Goal: Check status: Check status

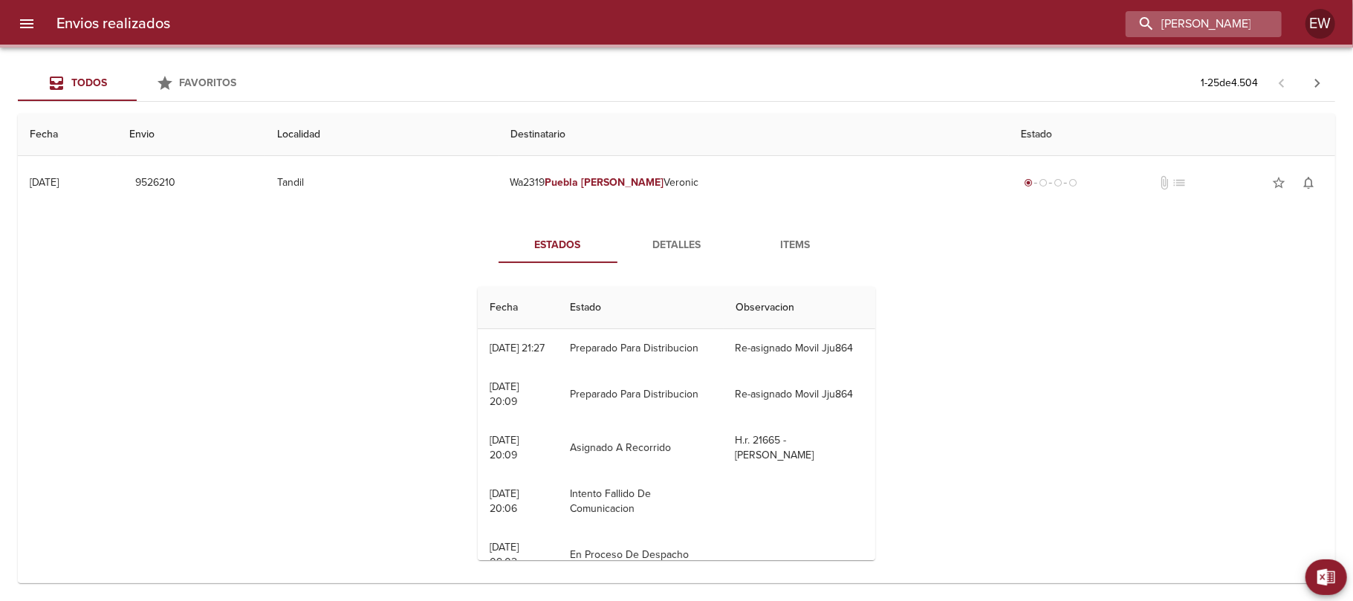
scroll to position [90, 0]
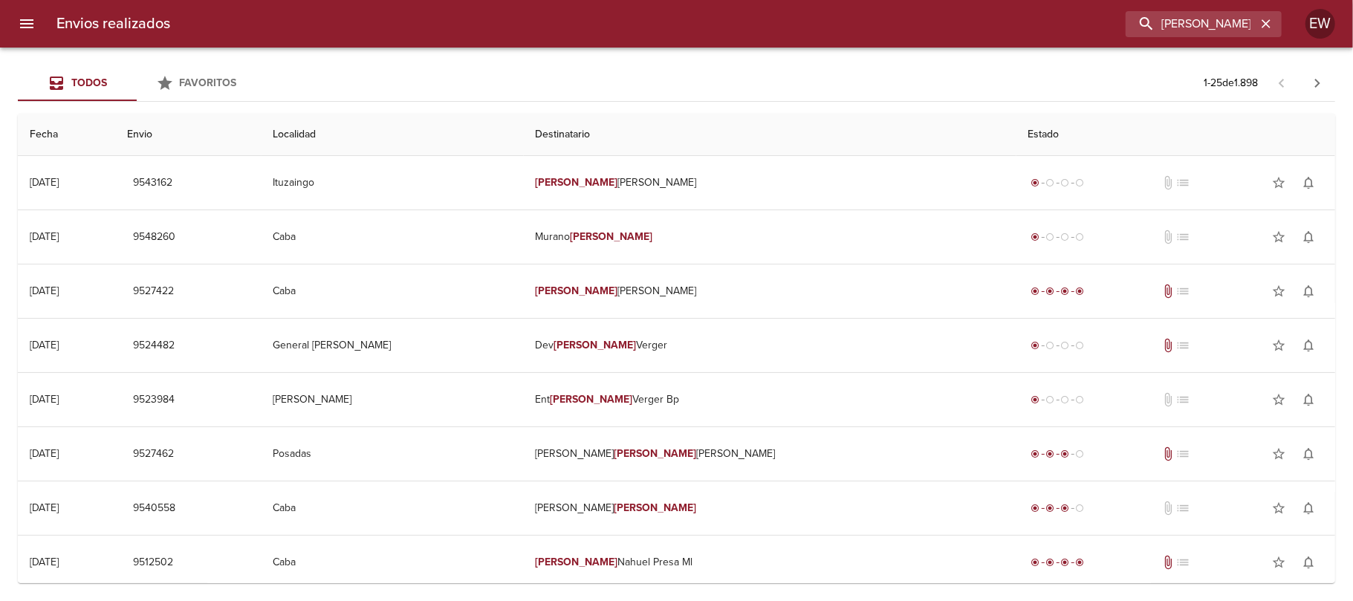
type input "[PERSON_NAME]"
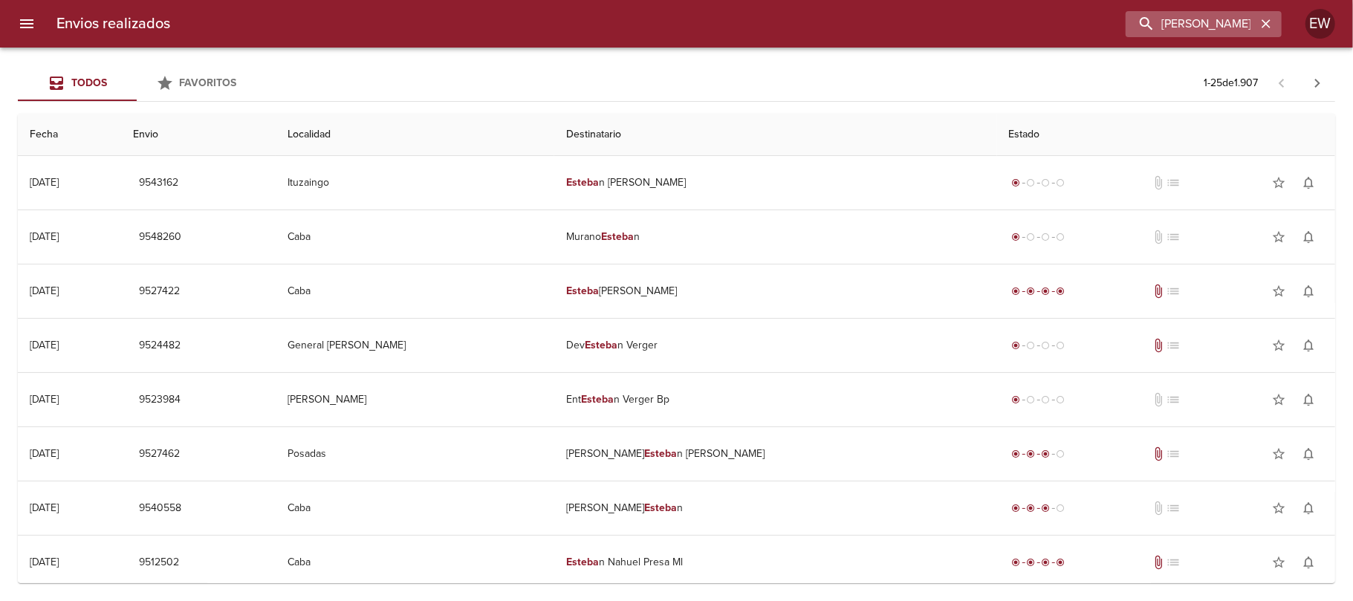
click at [1259, 24] on icon "button" at bounding box center [1266, 23] width 15 height 15
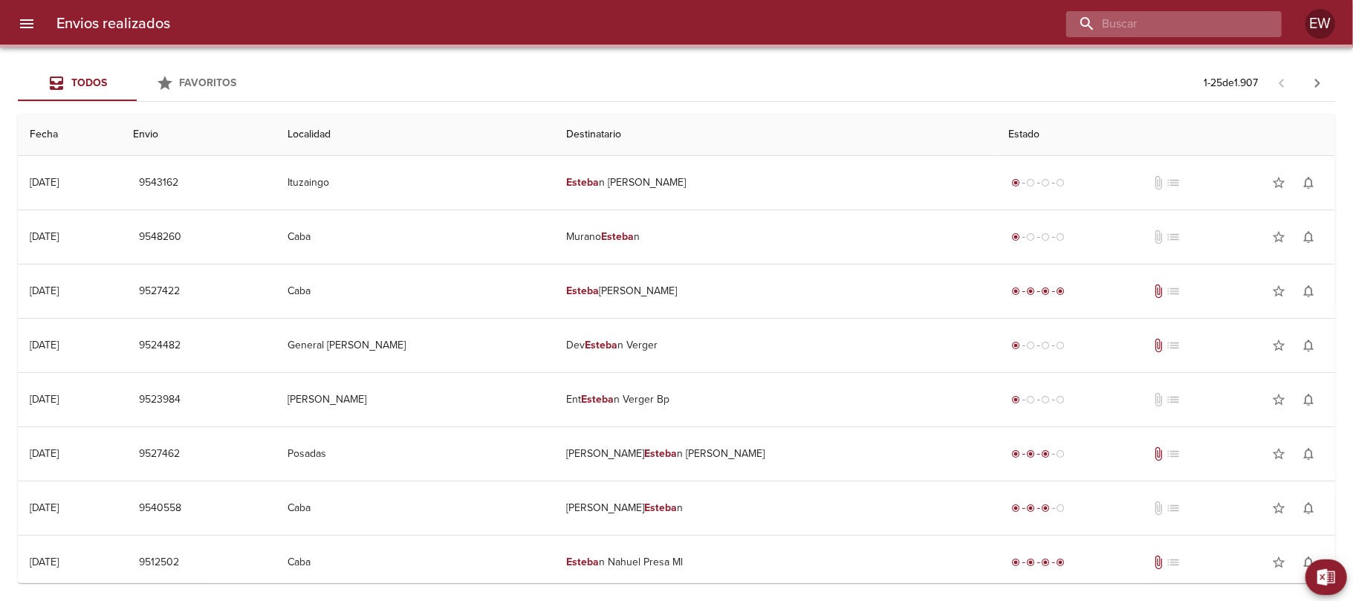
click at [1216, 25] on input "buscar" at bounding box center [1161, 24] width 190 height 26
paste input "00267615"
type input "00267615"
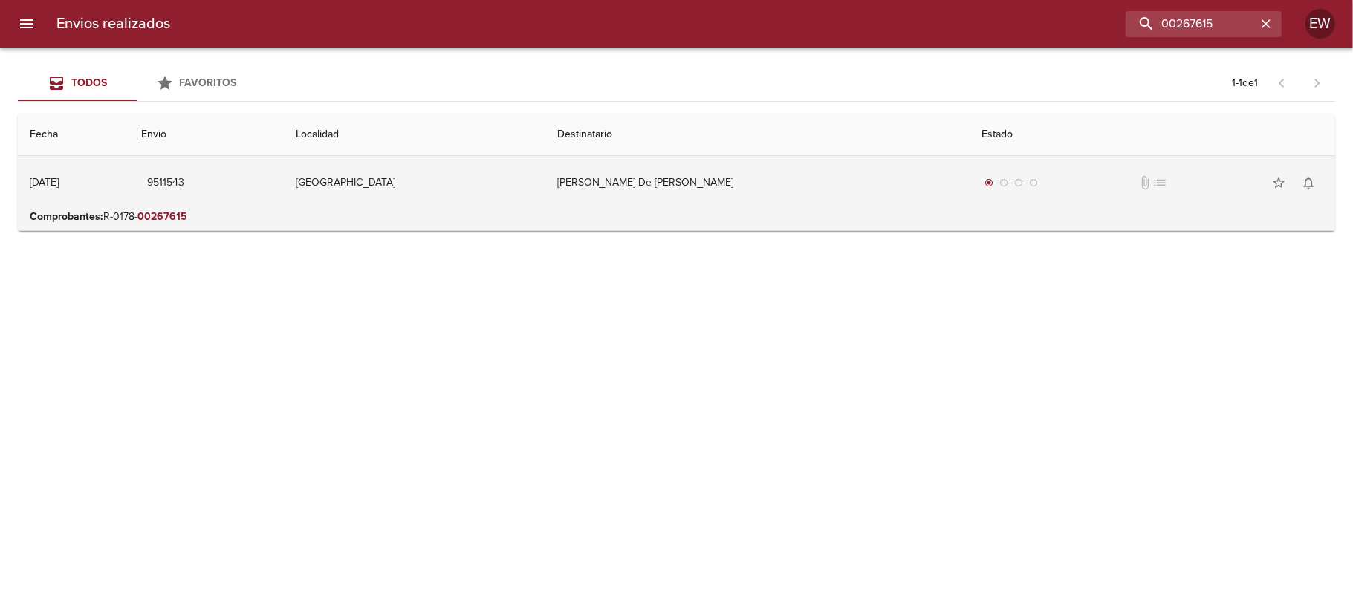
click at [750, 187] on td "[PERSON_NAME] De [PERSON_NAME]" at bounding box center [757, 182] width 424 height 53
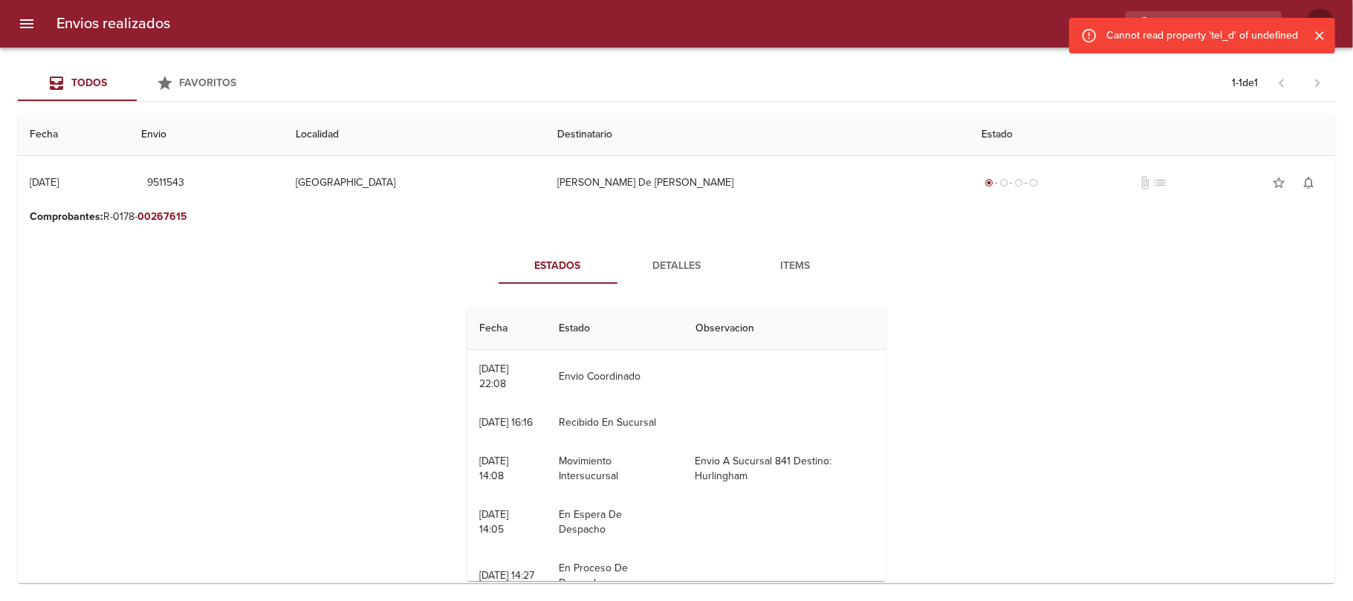
click at [661, 262] on span "Detalles" at bounding box center [676, 266] width 101 height 19
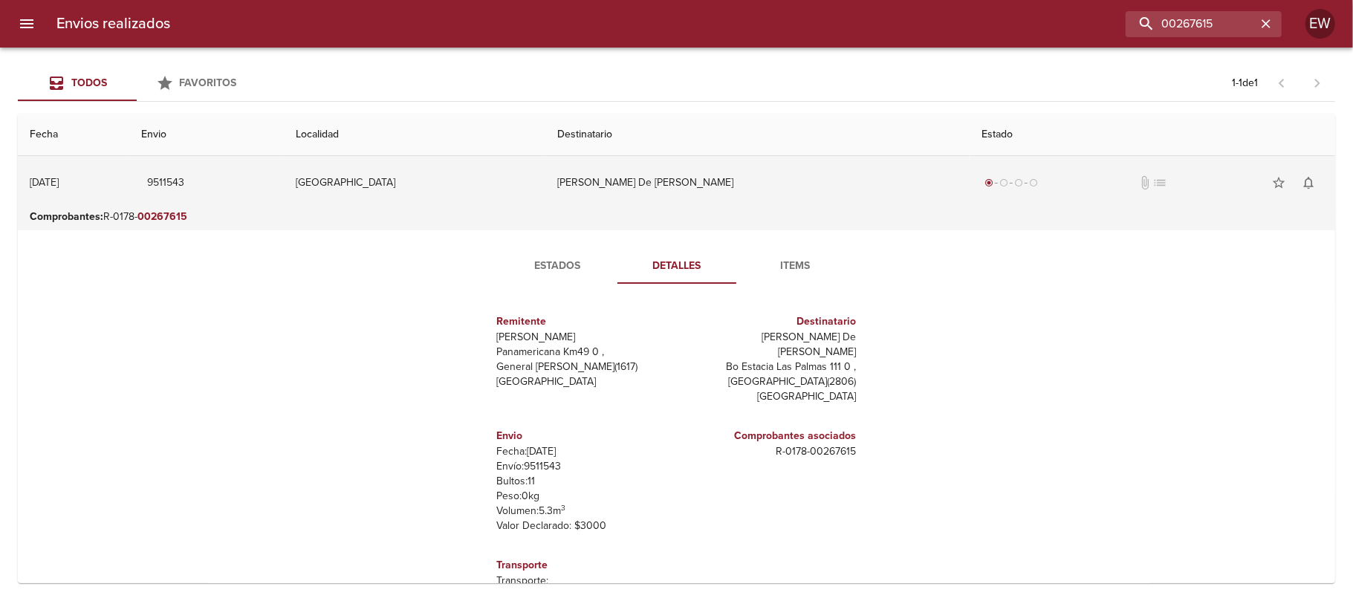
click at [185, 180] on span "9511543" at bounding box center [166, 183] width 37 height 19
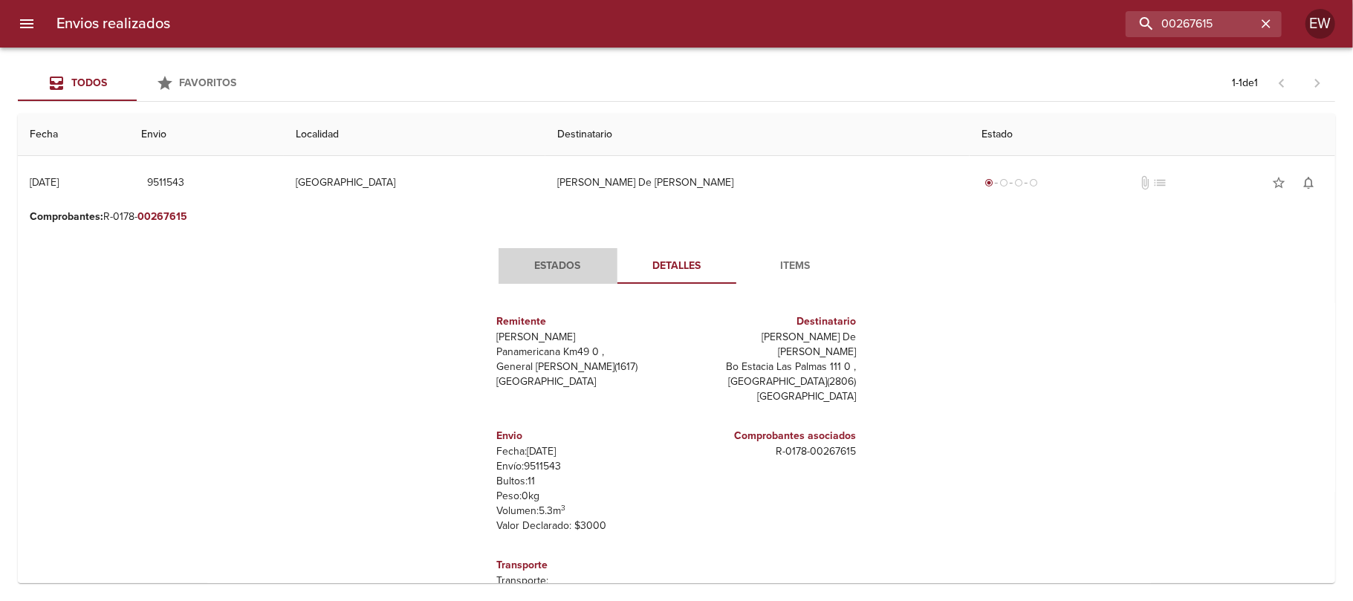
click at [511, 266] on span "Estados" at bounding box center [557, 266] width 101 height 19
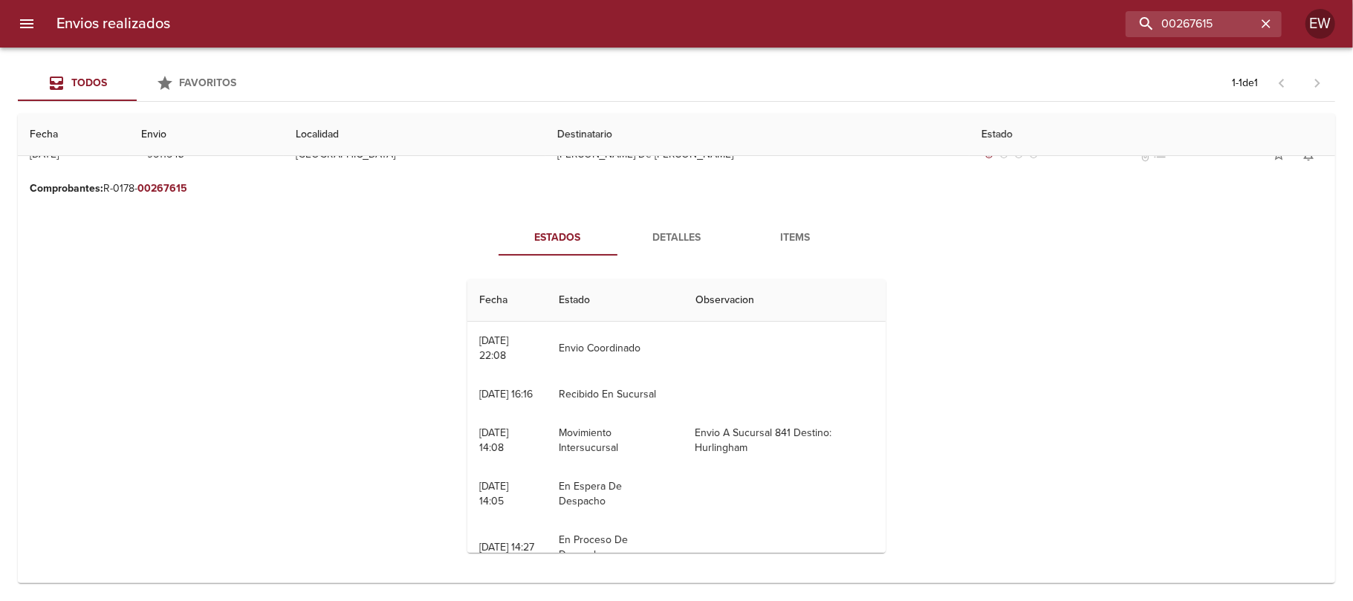
scroll to position [0, 0]
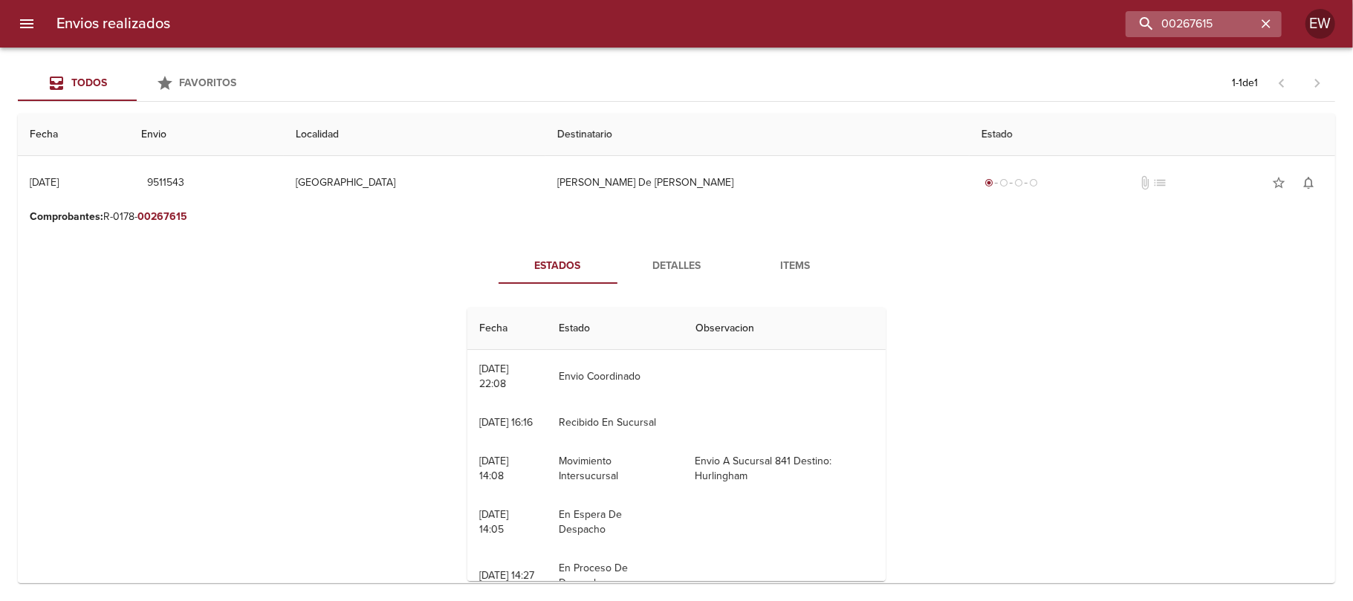
click at [1263, 19] on icon "button" at bounding box center [1266, 23] width 15 height 15
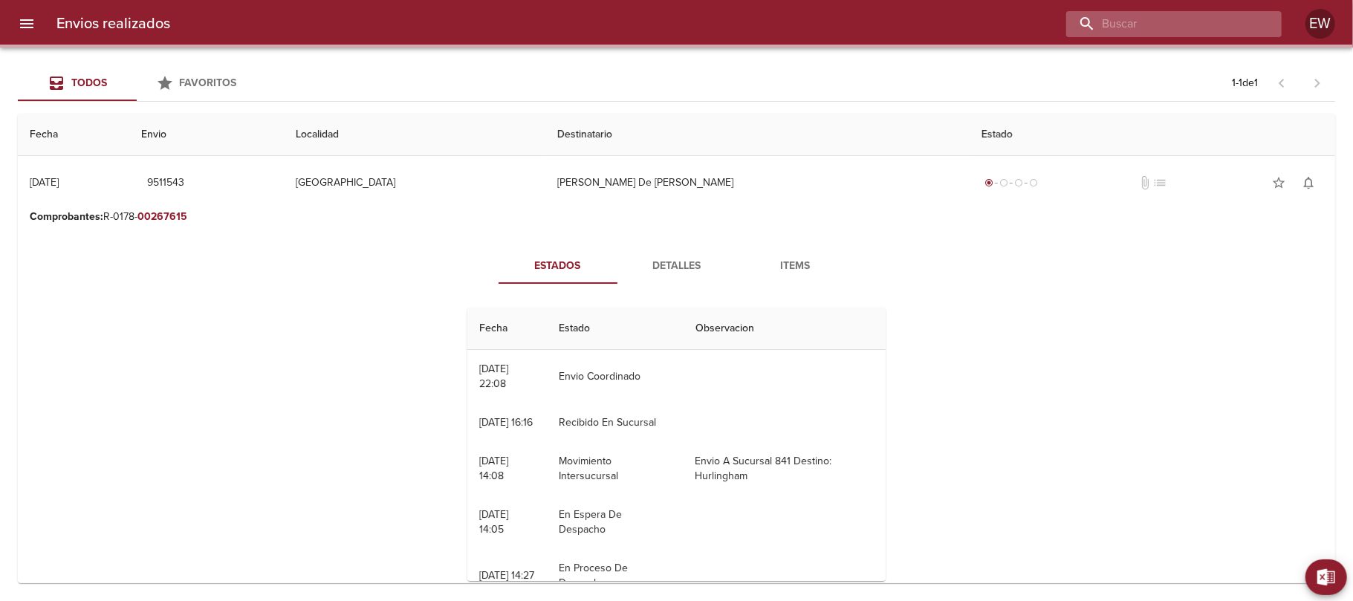
click at [1208, 24] on input "buscar" at bounding box center [1161, 24] width 190 height 26
paste input "[PERSON_NAME]"
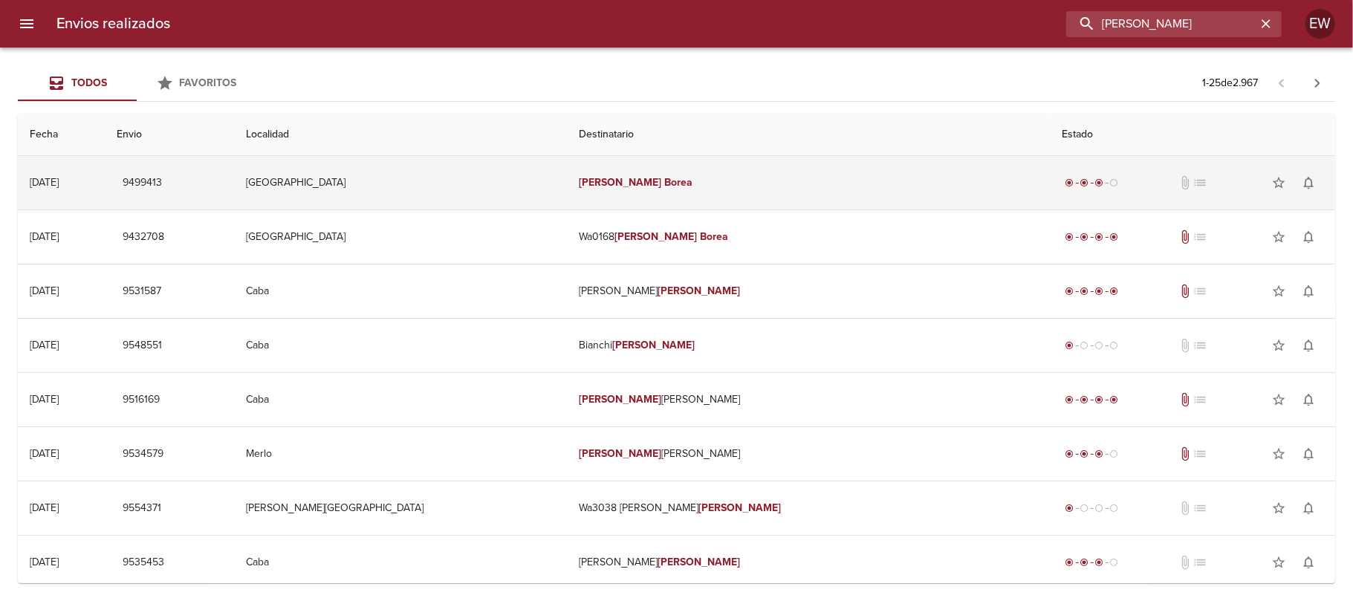
type input "[PERSON_NAME]"
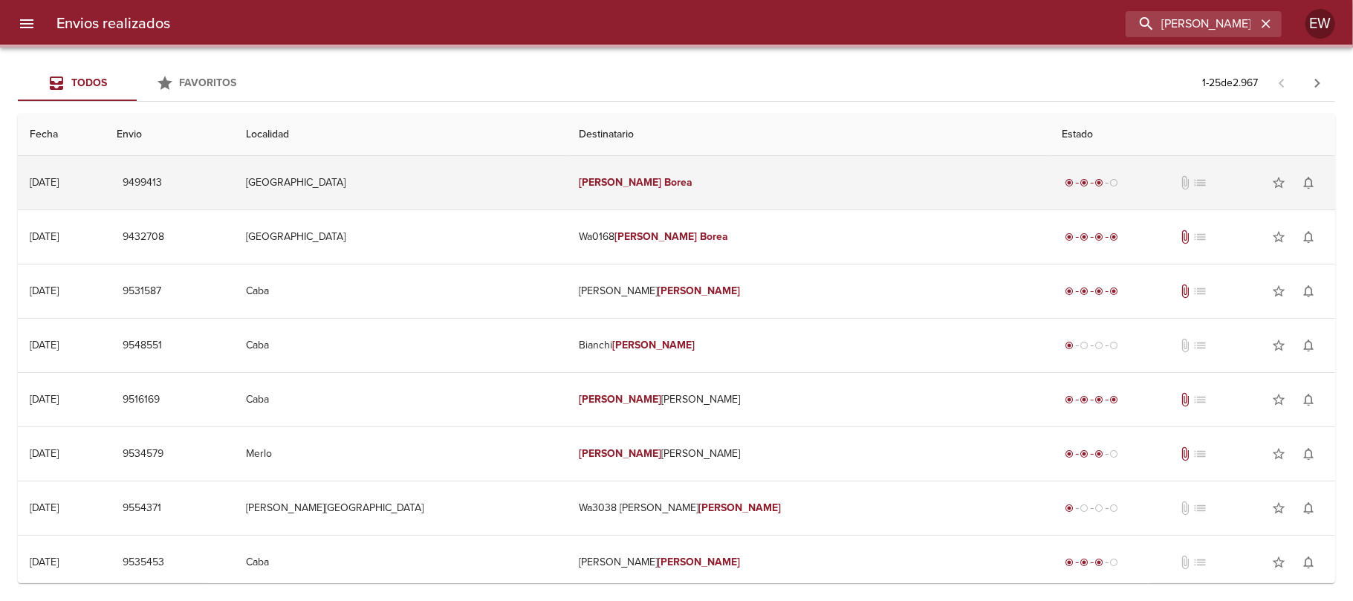
click at [794, 169] on td "[PERSON_NAME]" at bounding box center [809, 182] width 483 height 53
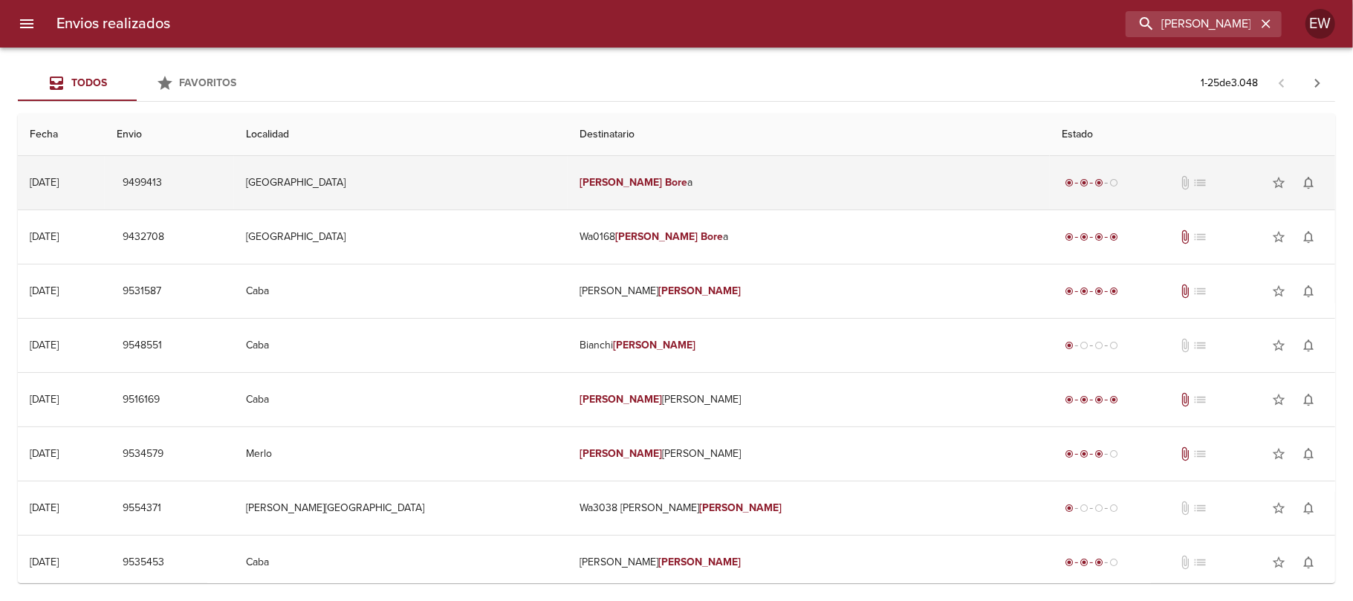
click at [688, 201] on td "[PERSON_NAME] a" at bounding box center [809, 182] width 482 height 53
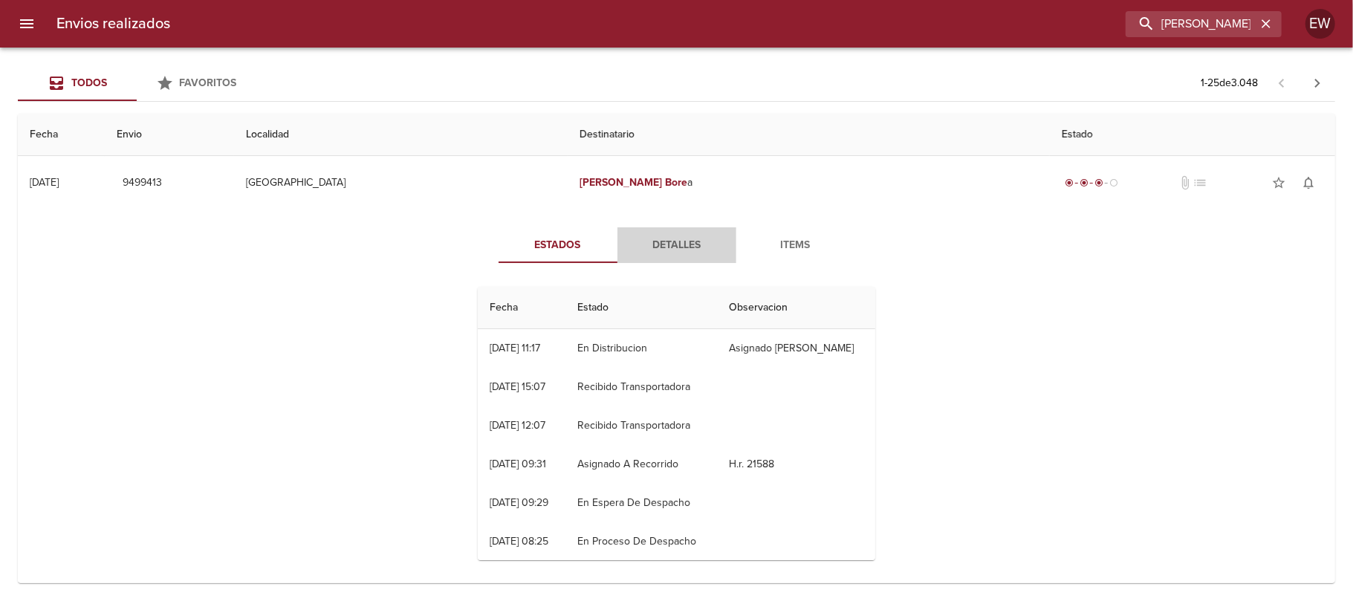
click at [660, 254] on button "Detalles" at bounding box center [676, 245] width 119 height 36
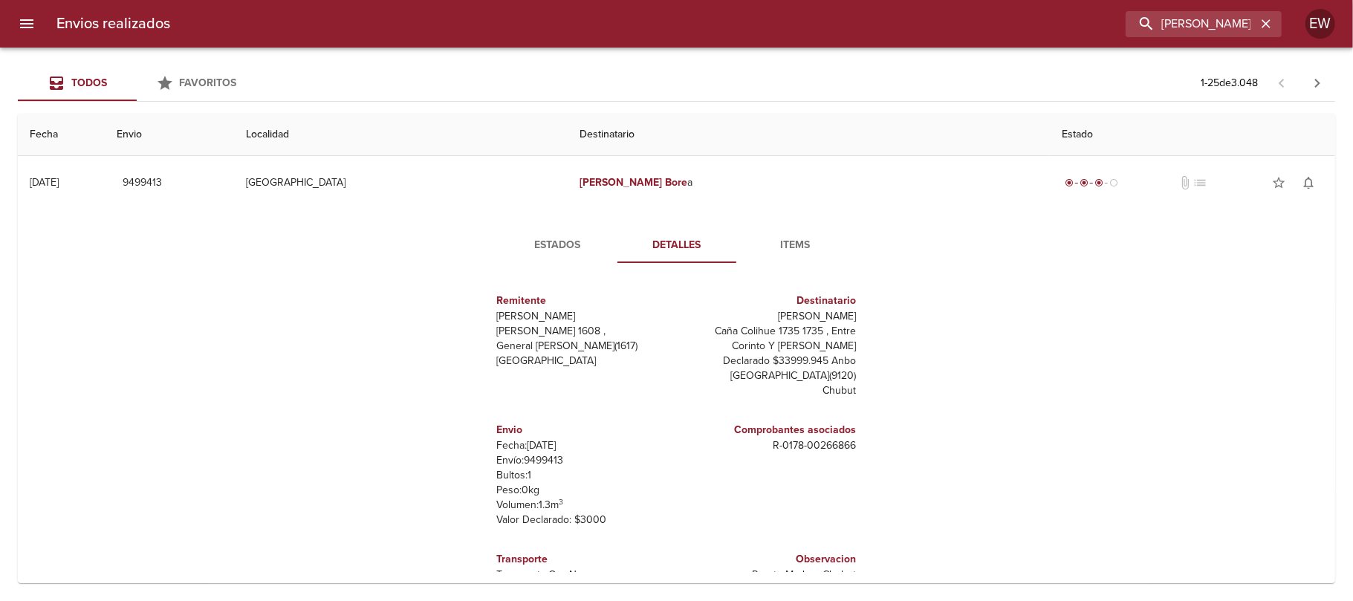
click at [556, 250] on span "Estados" at bounding box center [557, 245] width 101 height 19
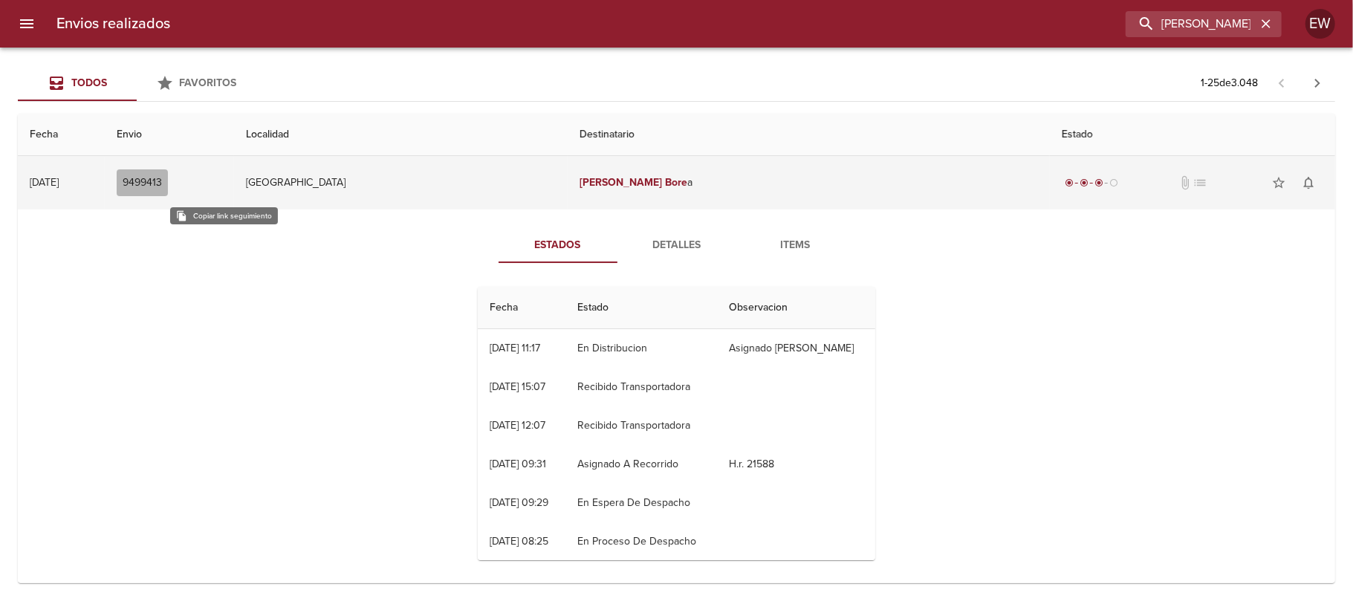
click at [162, 181] on span "9499413" at bounding box center [142, 183] width 39 height 19
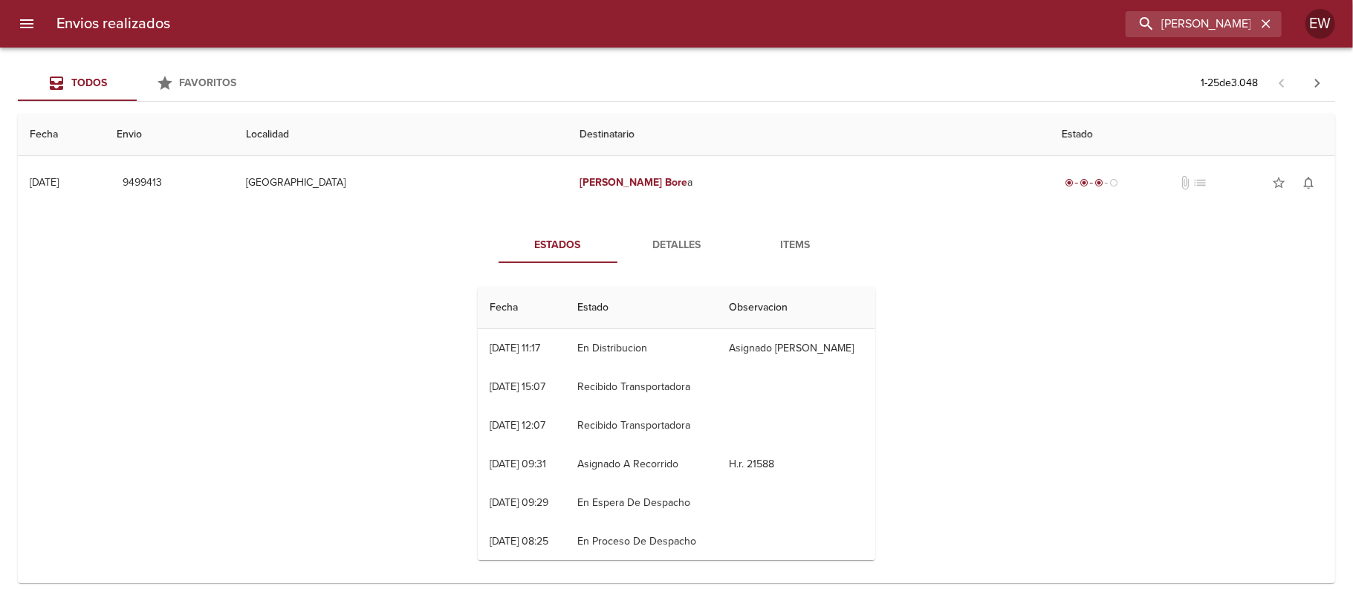
click at [652, 247] on span "Detalles" at bounding box center [676, 245] width 101 height 19
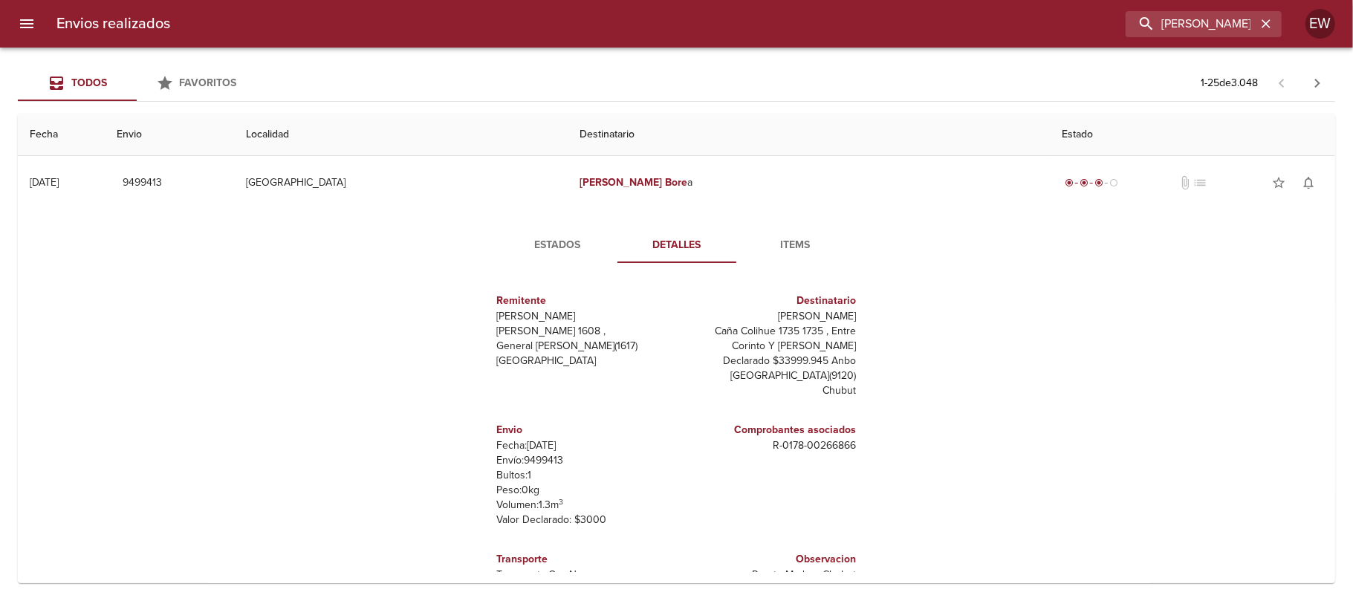
scroll to position [65, 0]
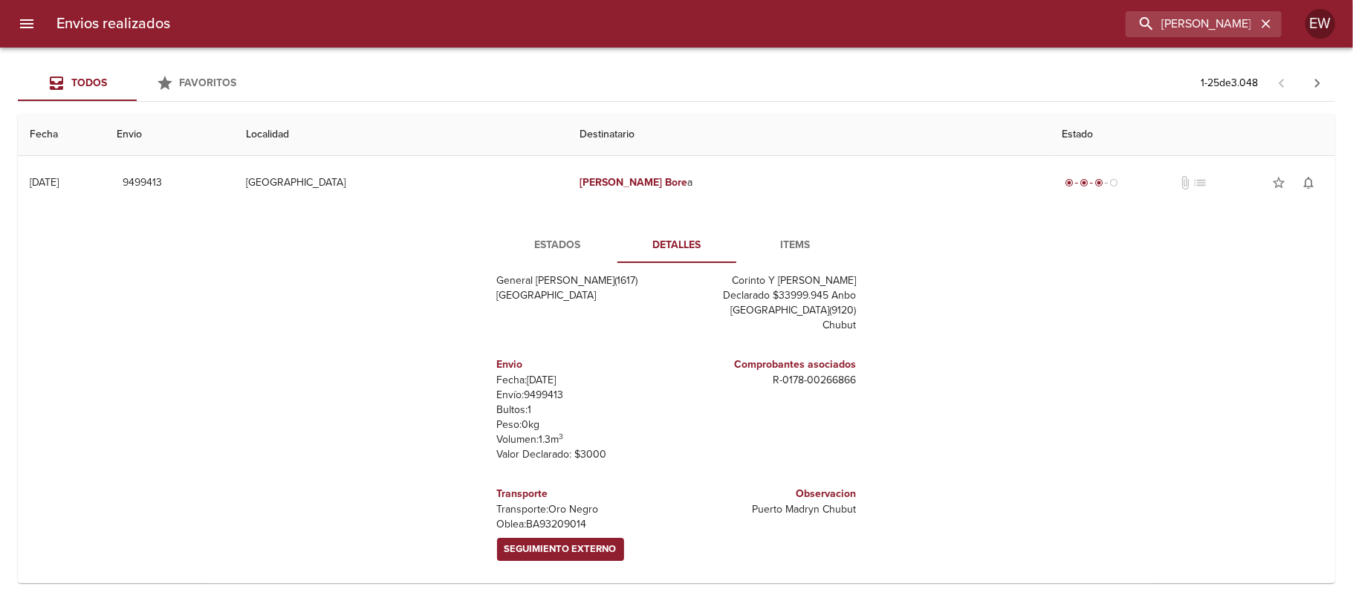
click at [497, 510] on p "Transporte: Oro Negro" at bounding box center [584, 509] width 174 height 15
click at [1320, 28] on div "EW" at bounding box center [1320, 24] width 30 height 30
